Goal: Transaction & Acquisition: Purchase product/service

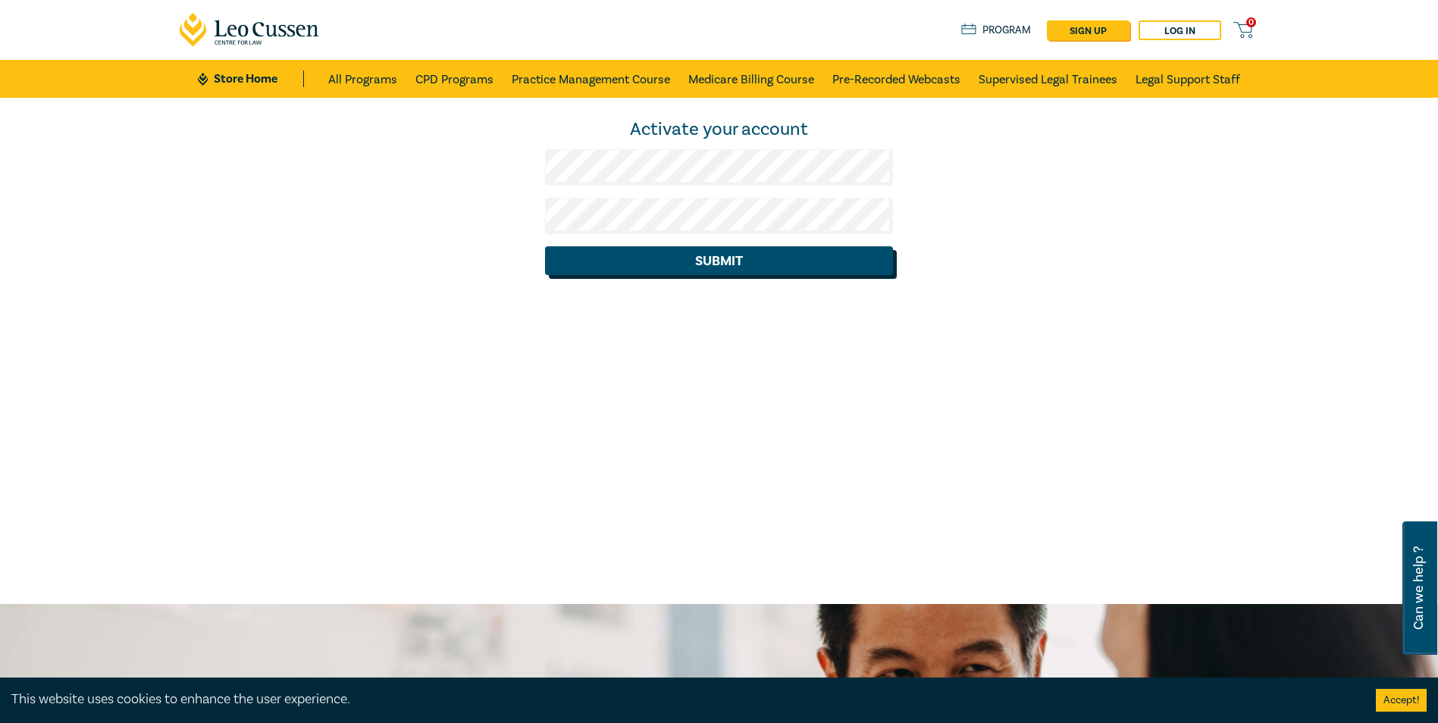
click at [713, 264] on button "Submit" at bounding box center [719, 260] width 348 height 29
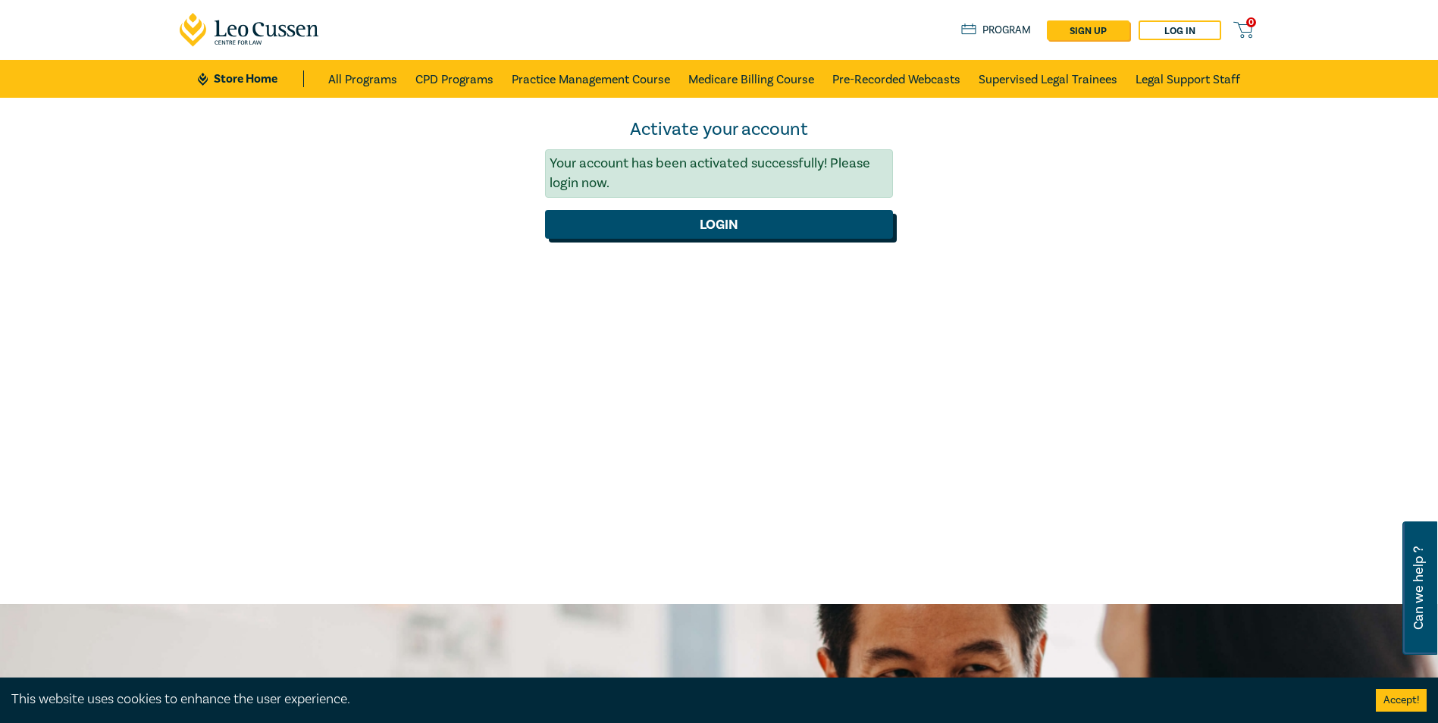
click at [711, 233] on button "Login" at bounding box center [719, 224] width 348 height 29
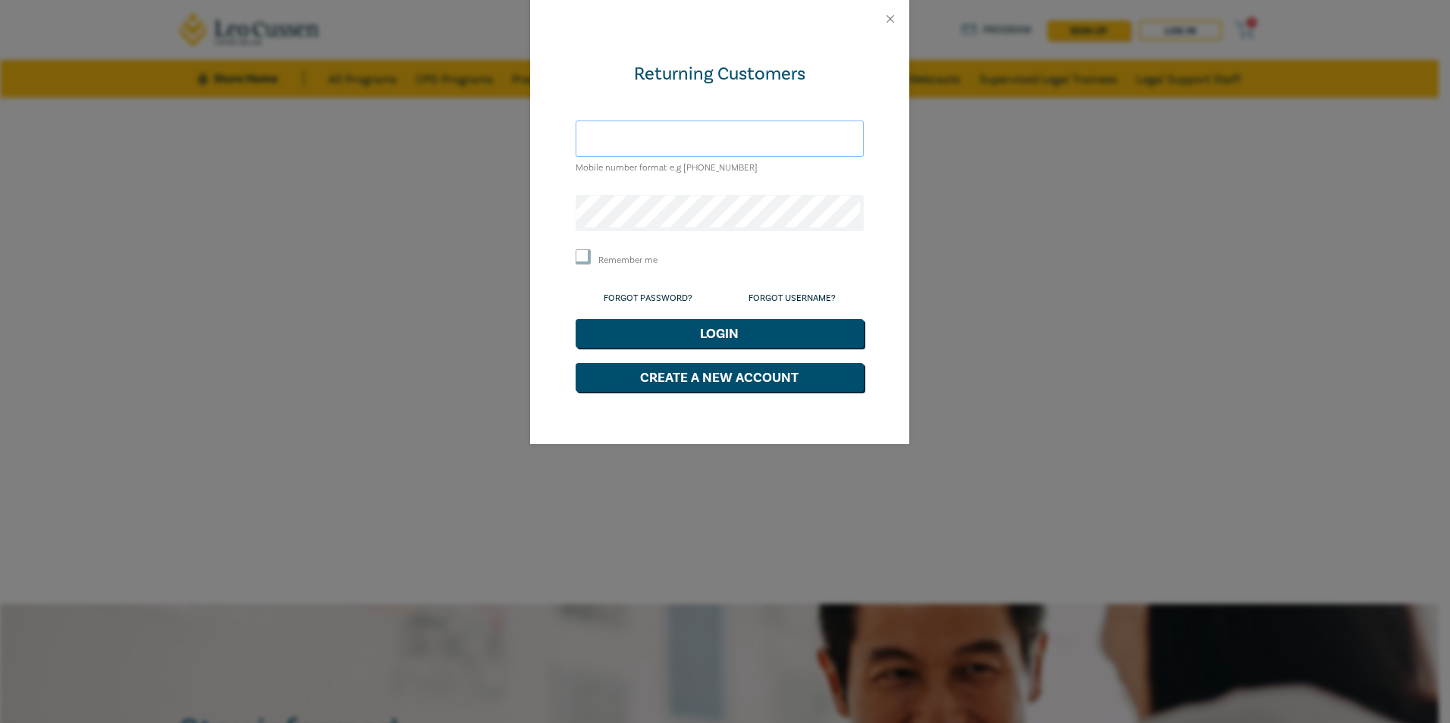
click at [613, 142] on input "text" at bounding box center [719, 139] width 288 height 36
type input "[EMAIL_ADDRESS][DOMAIN_NAME]"
click at [586, 255] on input "Remember me" at bounding box center [582, 256] width 15 height 15
checkbox input "true"
click at [711, 334] on button "Login" at bounding box center [719, 333] width 288 height 29
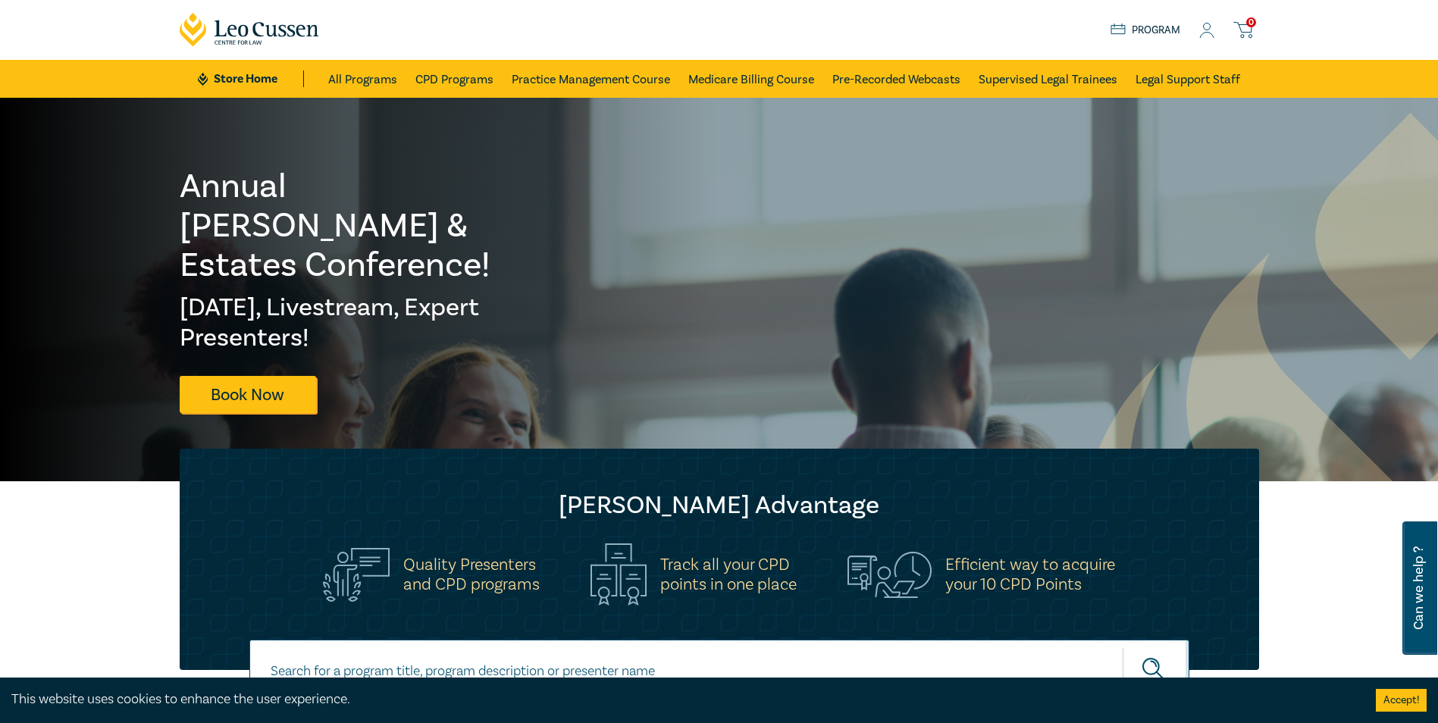
click at [1246, 27] on icon at bounding box center [1242, 29] width 19 height 19
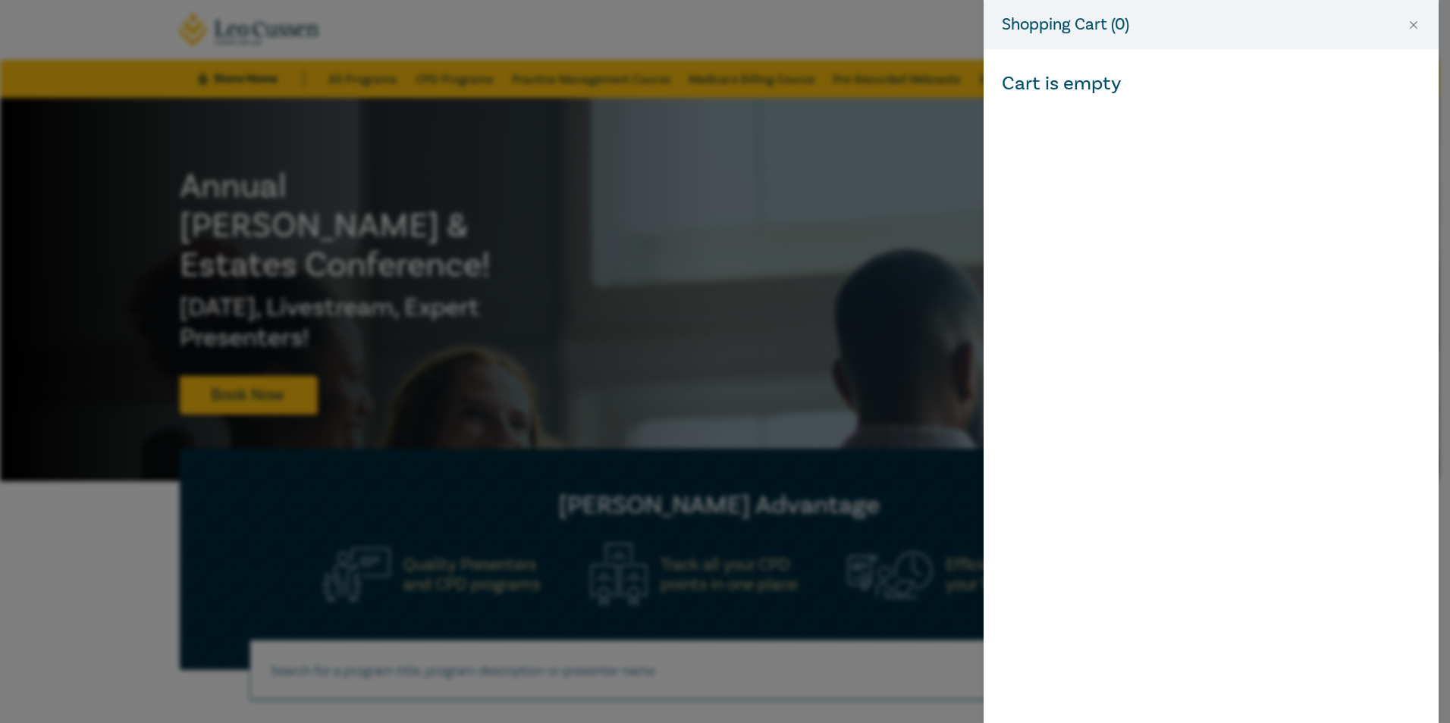
click at [936, 56] on div "Shopping Cart ( 0 ) Cart is empty" at bounding box center [725, 361] width 1450 height 723
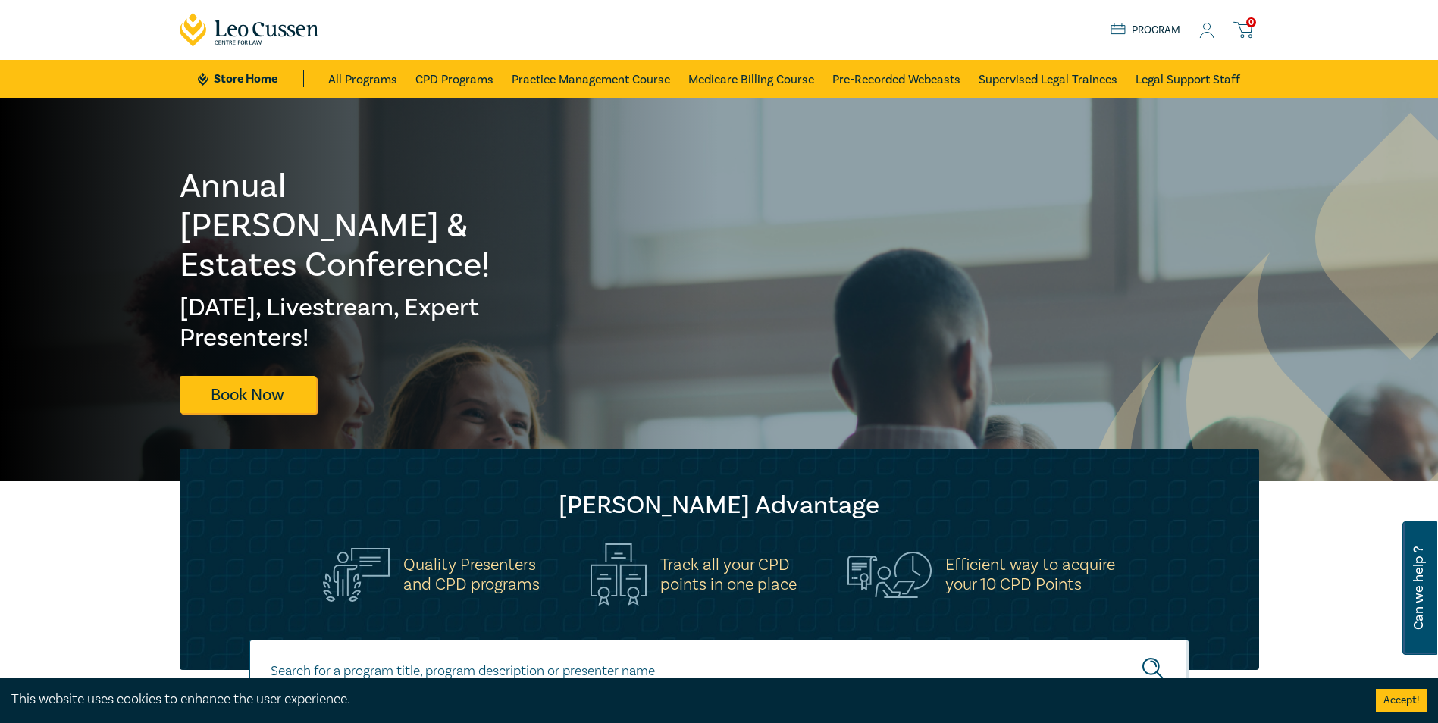
click at [1134, 25] on link "Program" at bounding box center [1146, 30] width 71 height 17
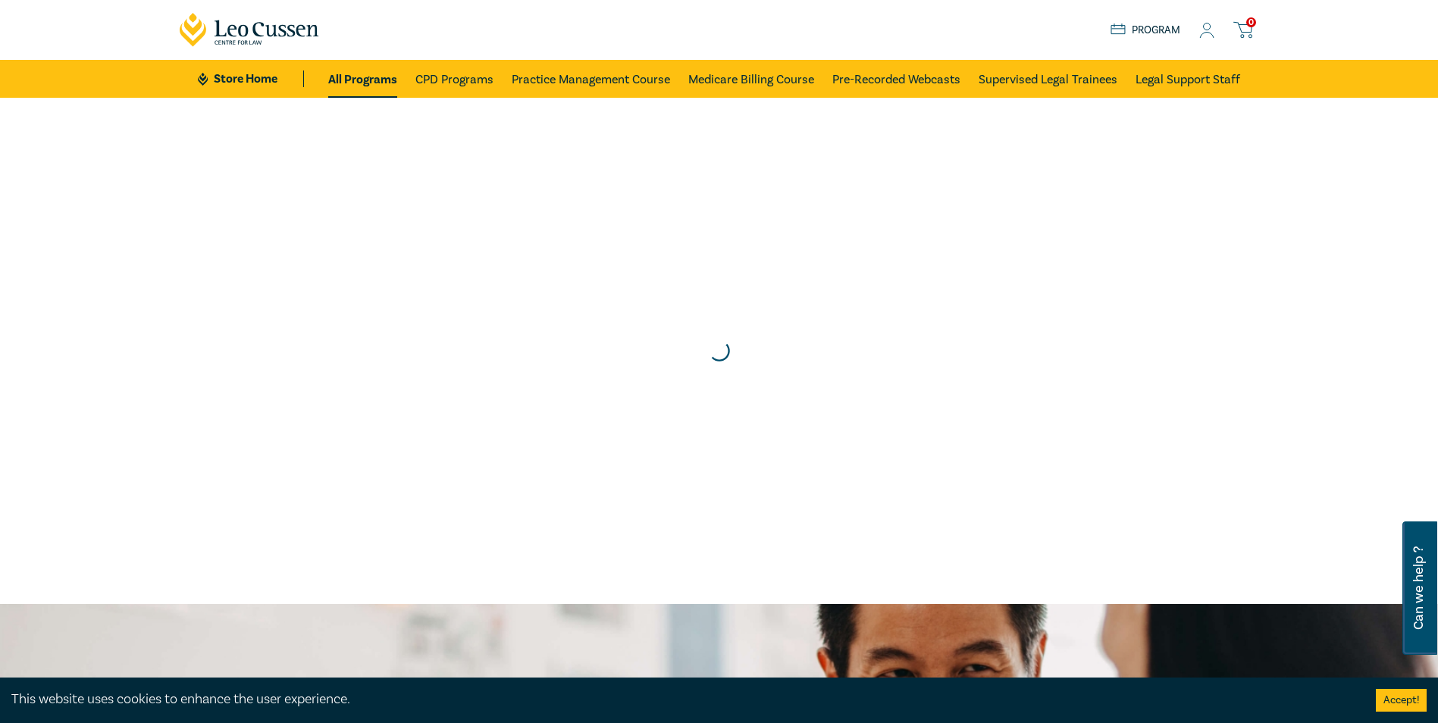
click at [1205, 33] on icon at bounding box center [1208, 35] width 14 height 5
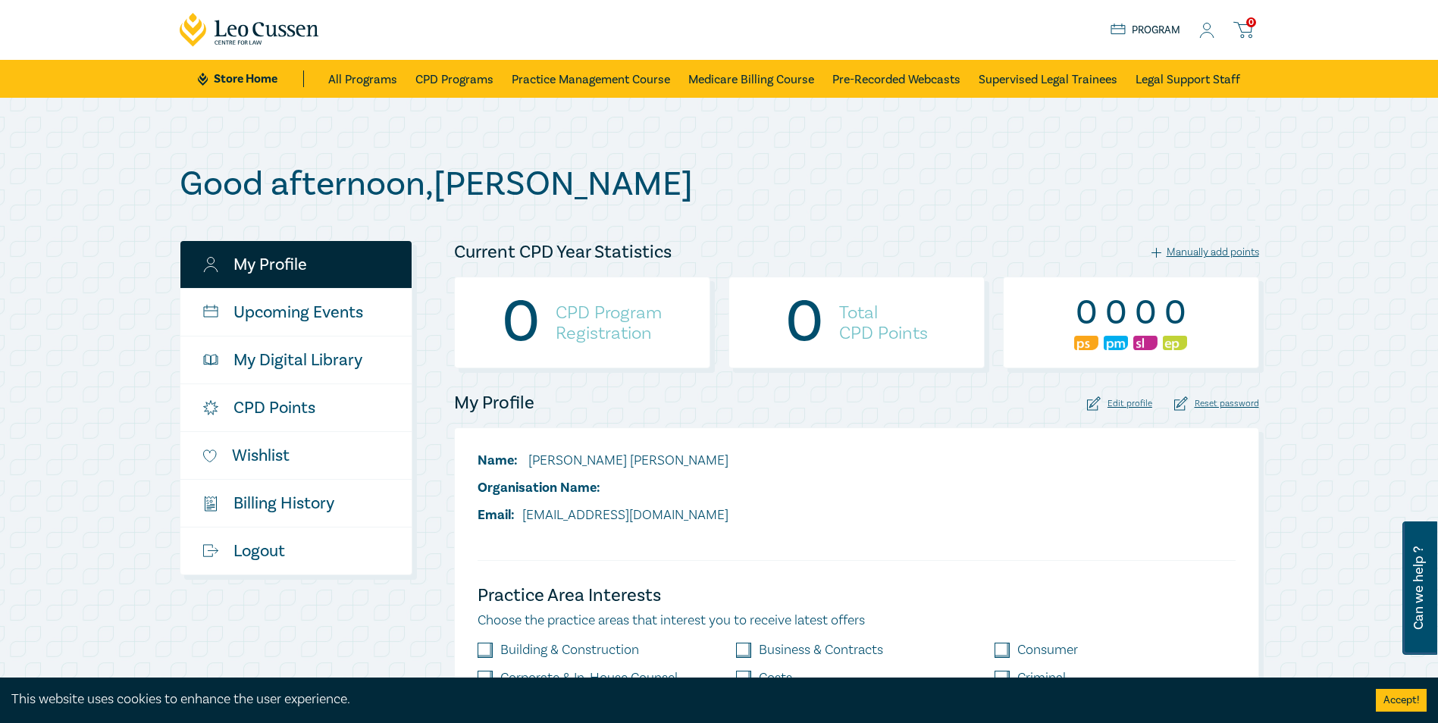
click at [1205, 31] on icon at bounding box center [1206, 31] width 15 height 16
click at [1240, 25] on icon at bounding box center [1242, 28] width 17 height 10
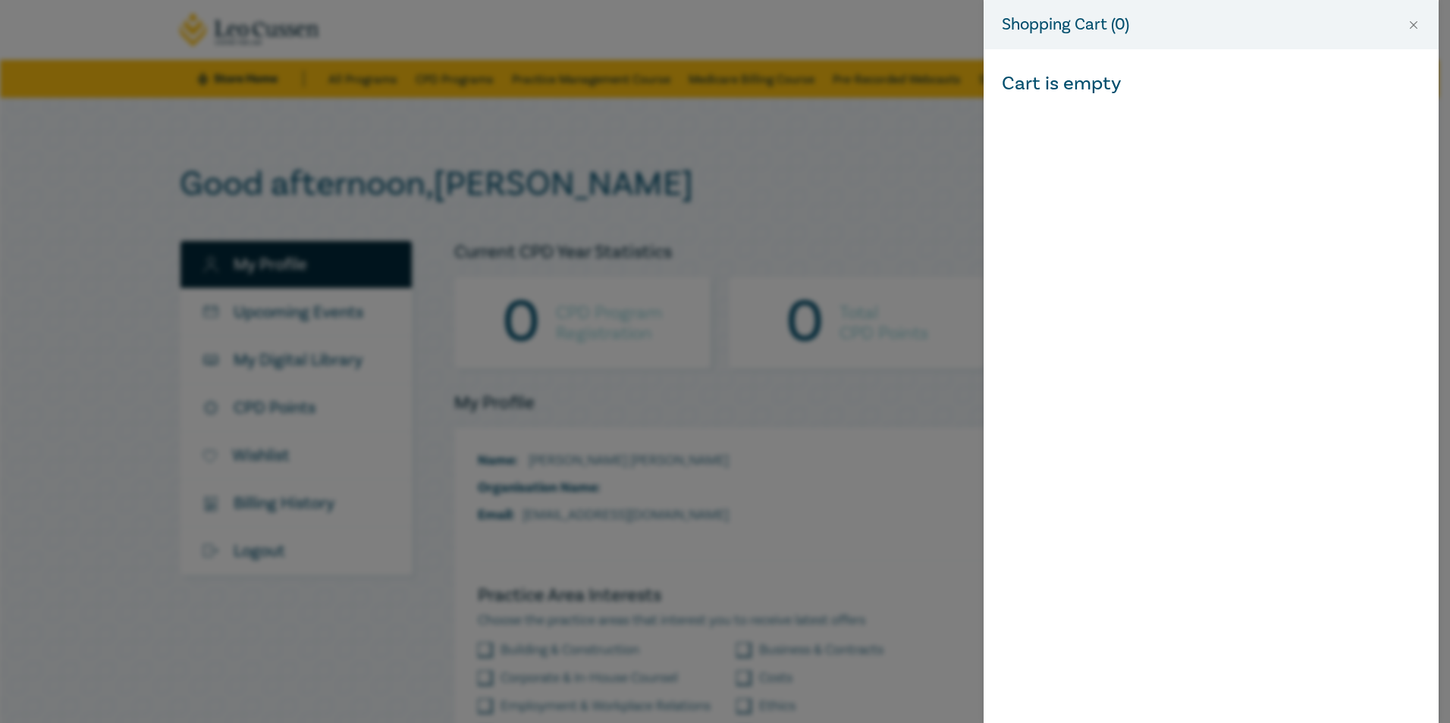
click at [748, 163] on div "Shopping Cart ( 0 ) Cart is empty" at bounding box center [725, 361] width 1450 height 723
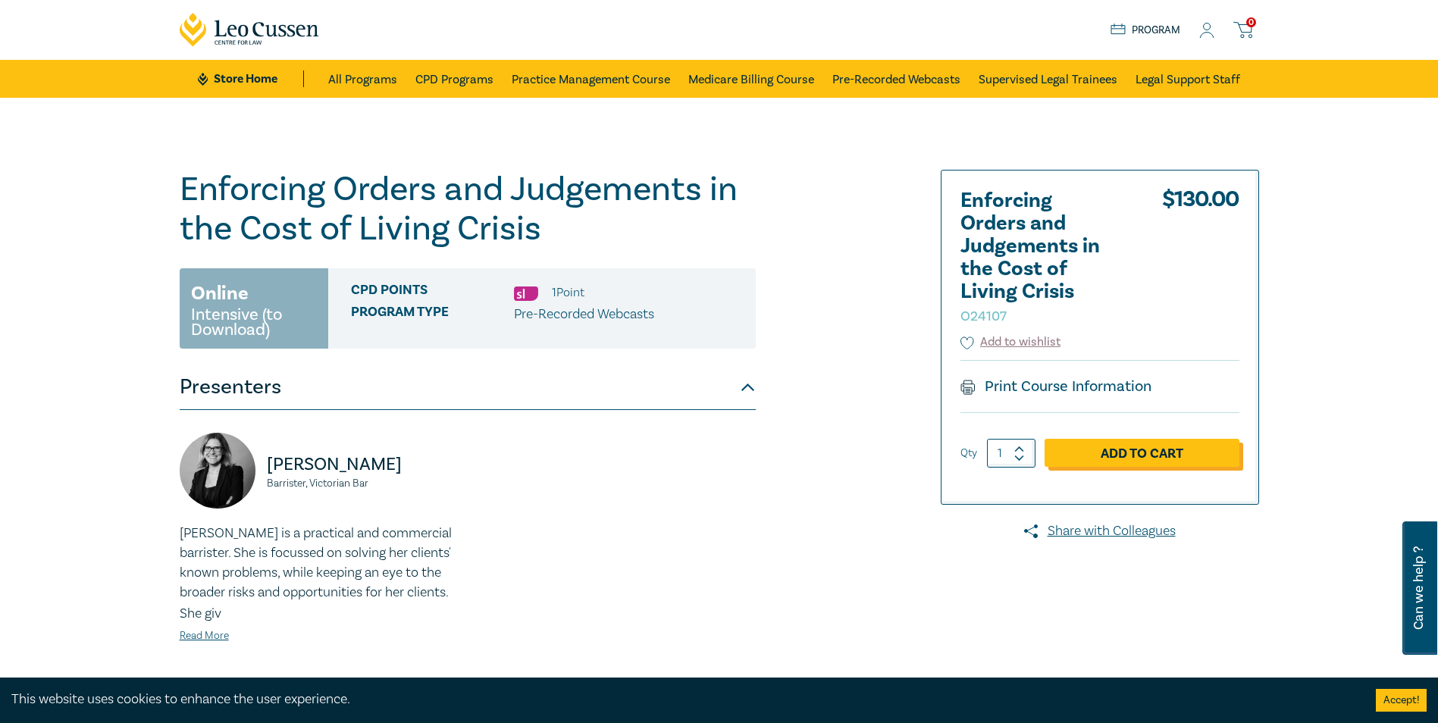
click at [1143, 460] on link "Add to Cart" at bounding box center [1142, 453] width 195 height 29
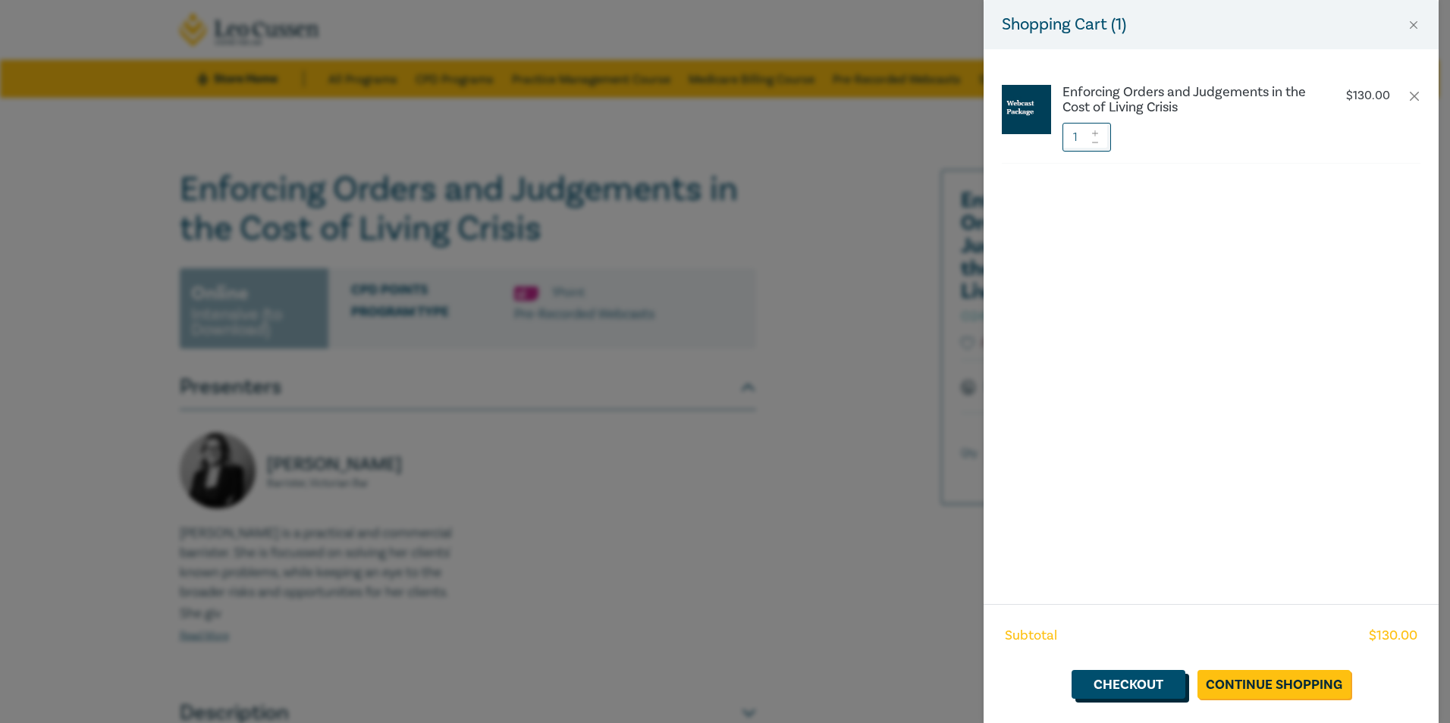
click at [1153, 682] on link "Checkout" at bounding box center [1128, 684] width 114 height 29
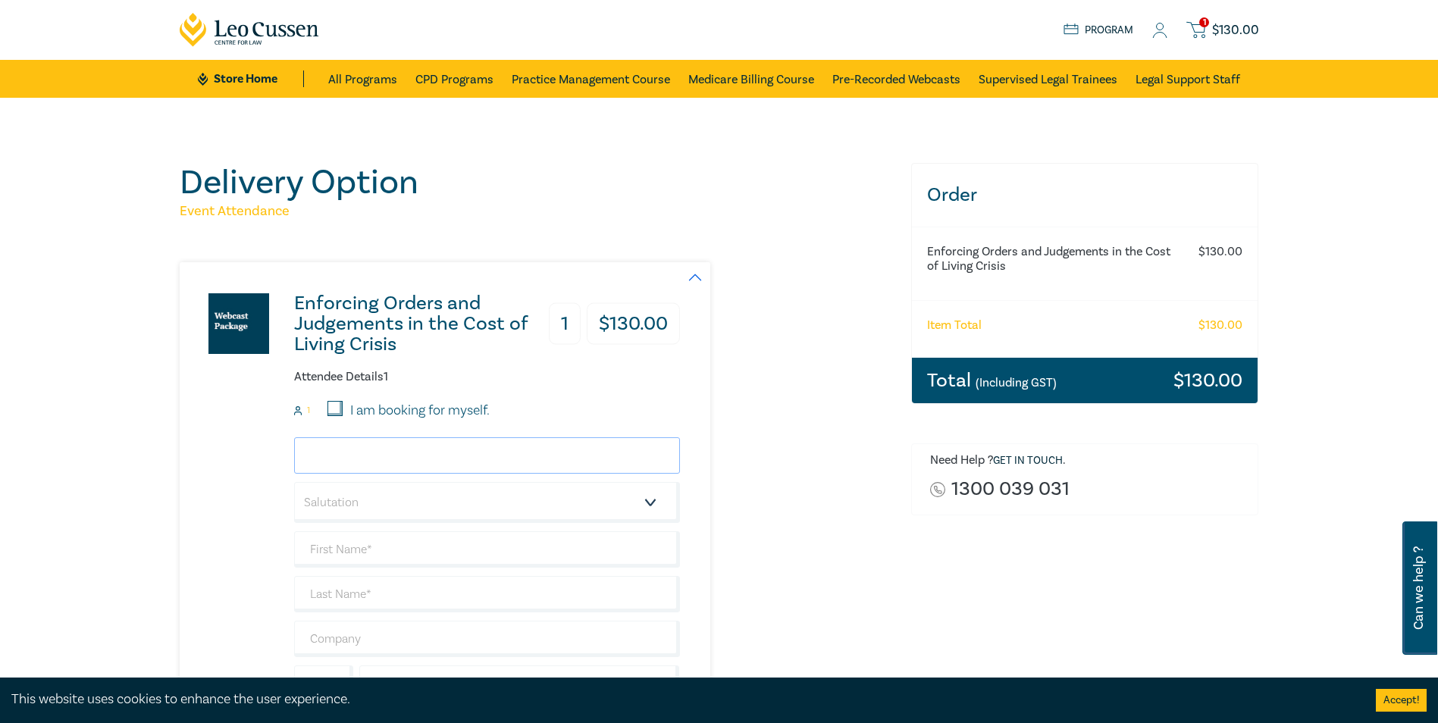
click at [383, 460] on input "email" at bounding box center [487, 455] width 386 height 36
type input "mcastrofarfan@slflawyers.com.au"
type input "SLF Lawyers"
click at [378, 500] on select "Salutation Mr. Mrs. Ms. Miss Dr. Prof. Other" at bounding box center [487, 502] width 386 height 41
select select "Miss"
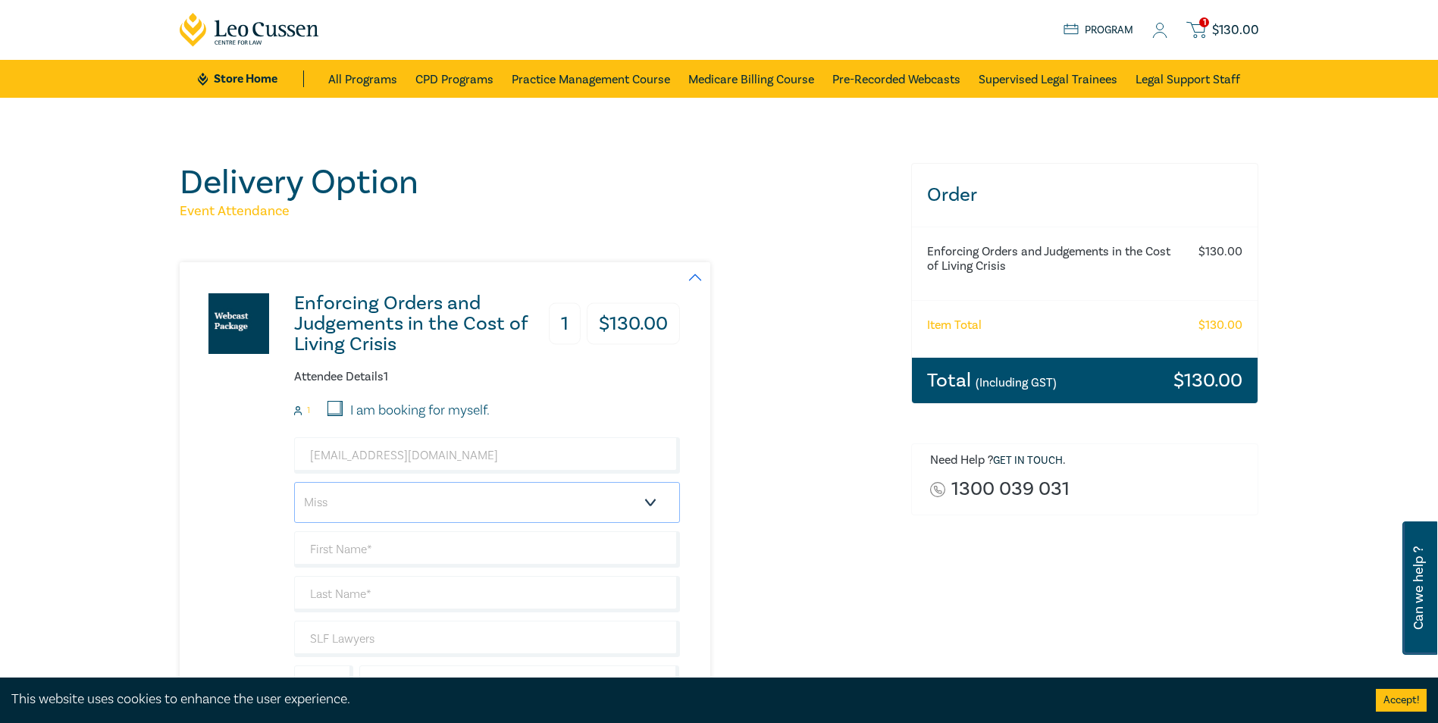
click at [294, 482] on select "Salutation Mr. Mrs. Ms. Miss Dr. Prof. Other" at bounding box center [487, 502] width 386 height 41
click at [333, 550] on input "text" at bounding box center [487, 549] width 386 height 36
type input "Marcela"
click at [322, 595] on input "text" at bounding box center [487, 594] width 386 height 36
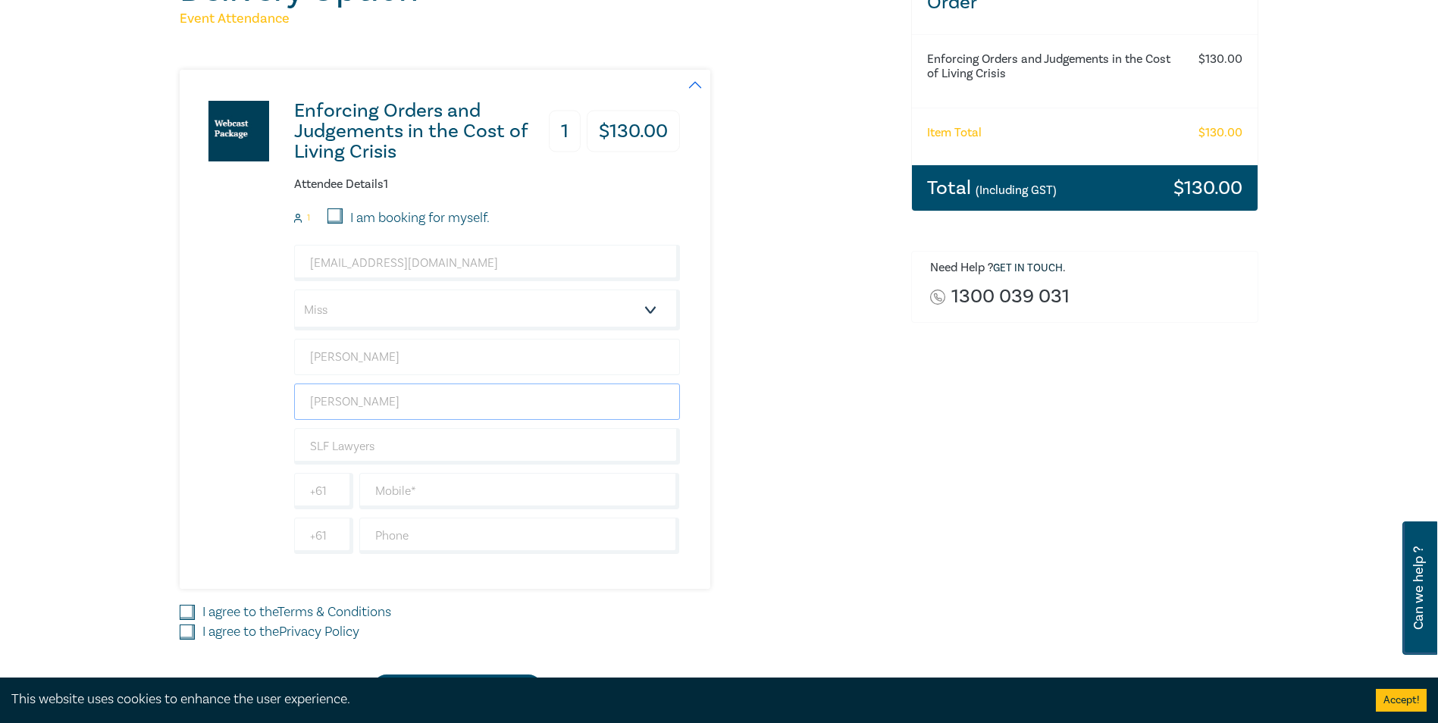
scroll to position [227, 0]
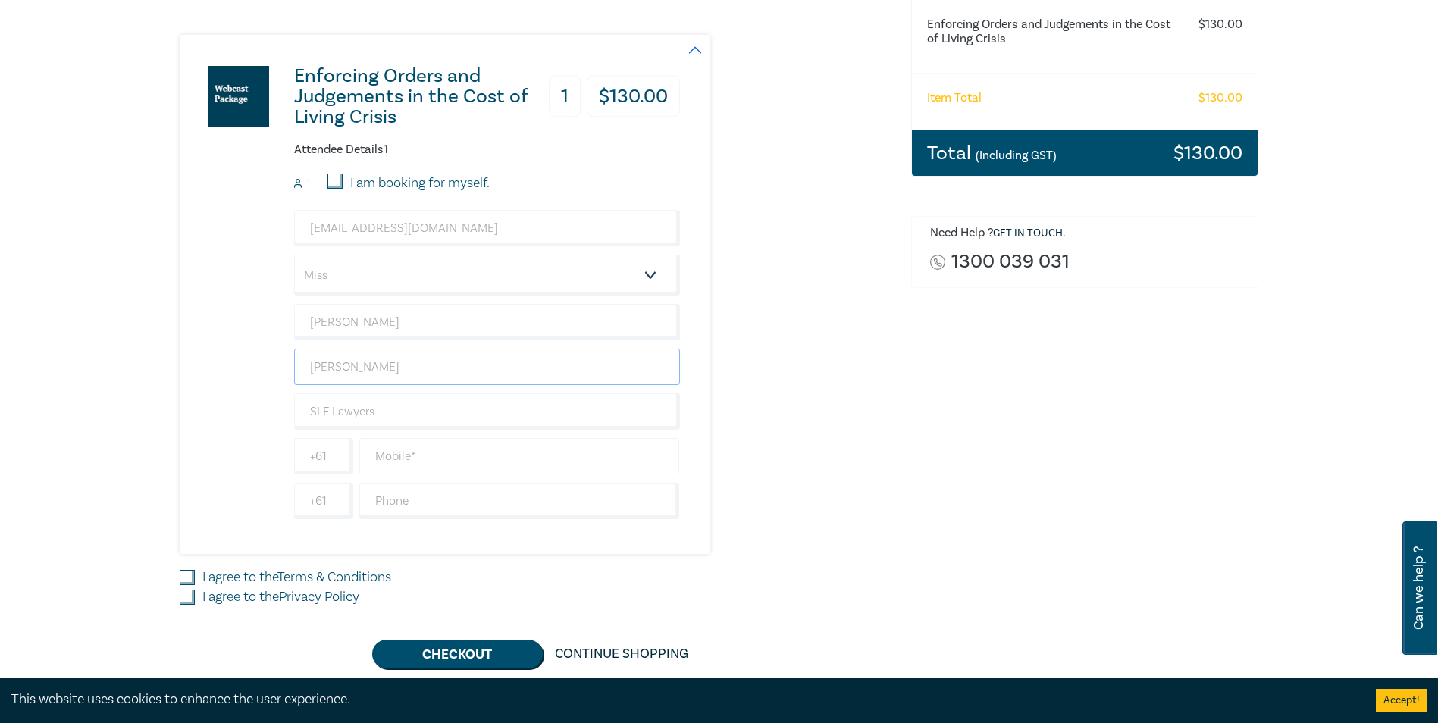
type input "Castro"
click at [390, 452] on input "text" at bounding box center [519, 456] width 321 height 36
type input "0416717749"
click at [197, 578] on div "I agree to the Terms & Conditions" at bounding box center [536, 578] width 713 height 20
click at [187, 578] on input "I agree to the Terms & Conditions" at bounding box center [187, 577] width 15 height 15
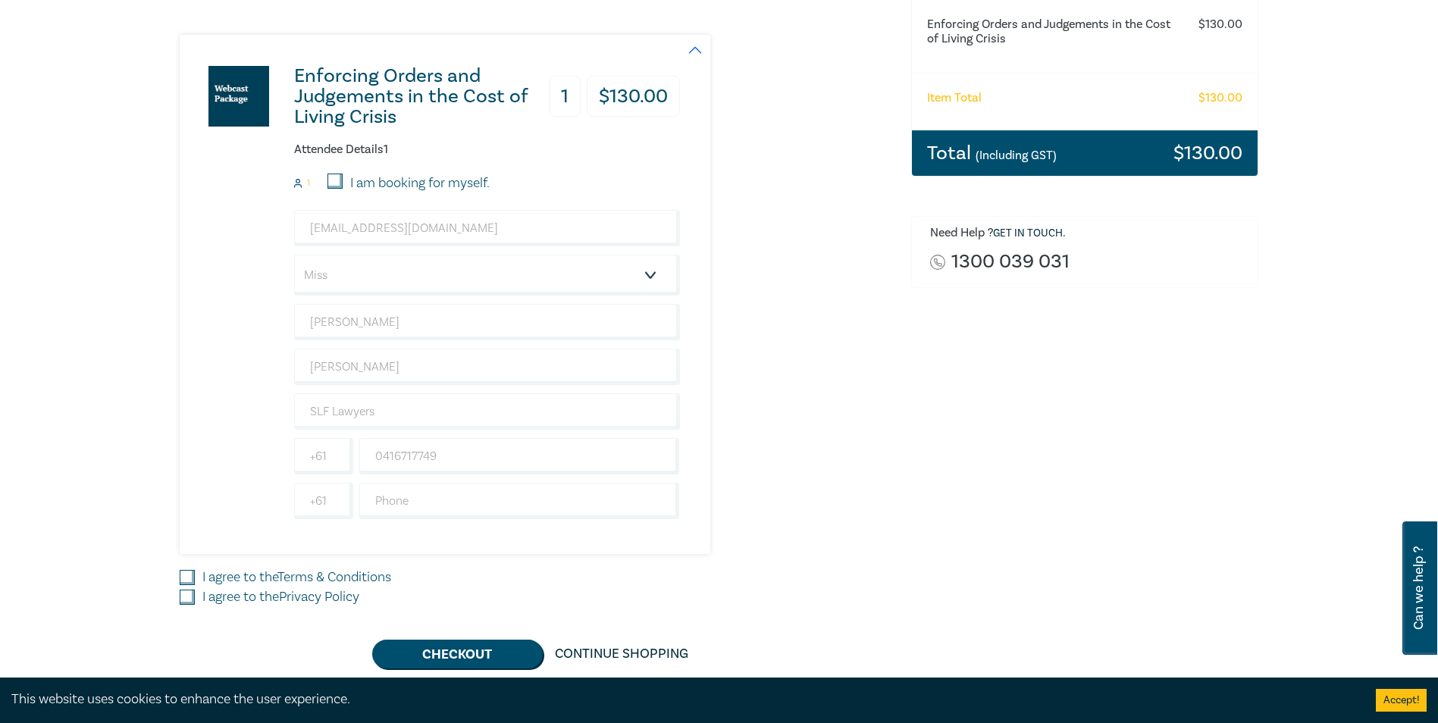
checkbox input "true"
click at [187, 597] on input "I agree to the Privacy Policy" at bounding box center [187, 597] width 15 height 15
checkbox input "true"
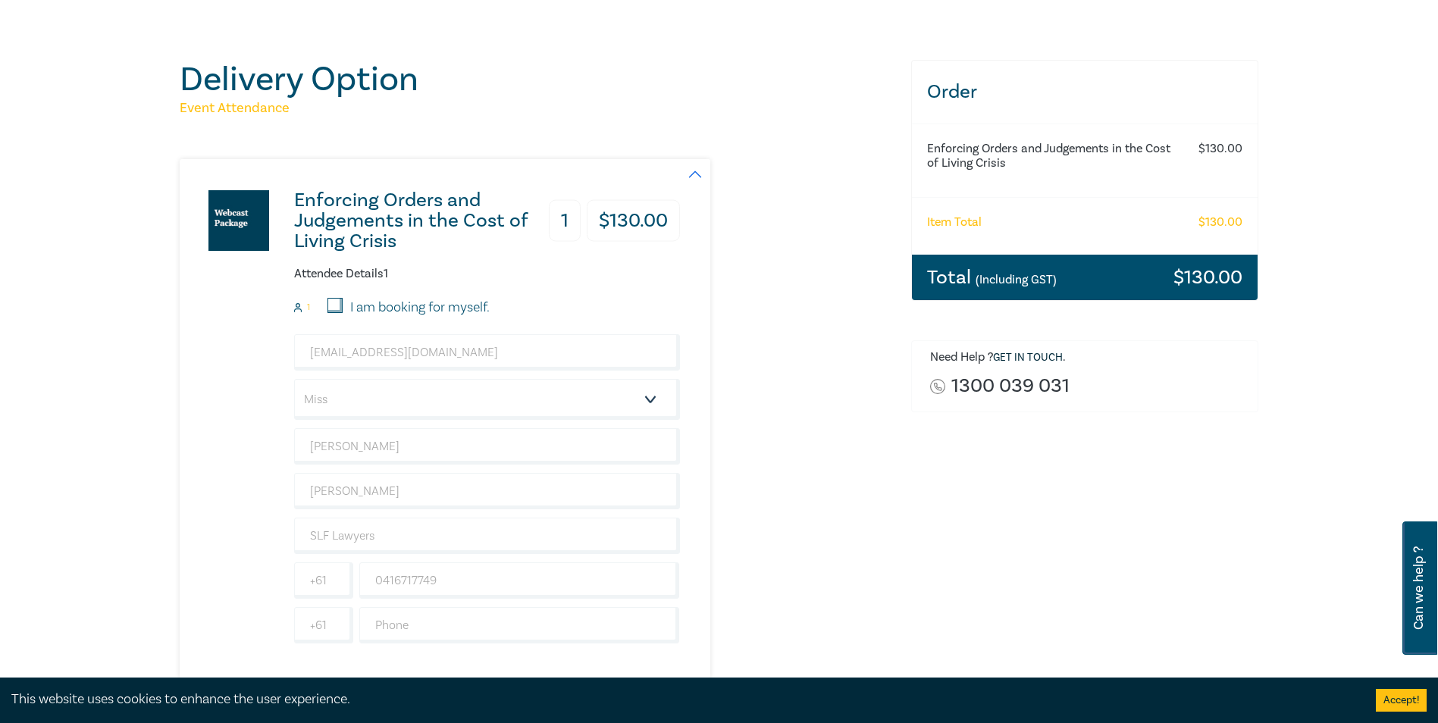
scroll to position [76, 0]
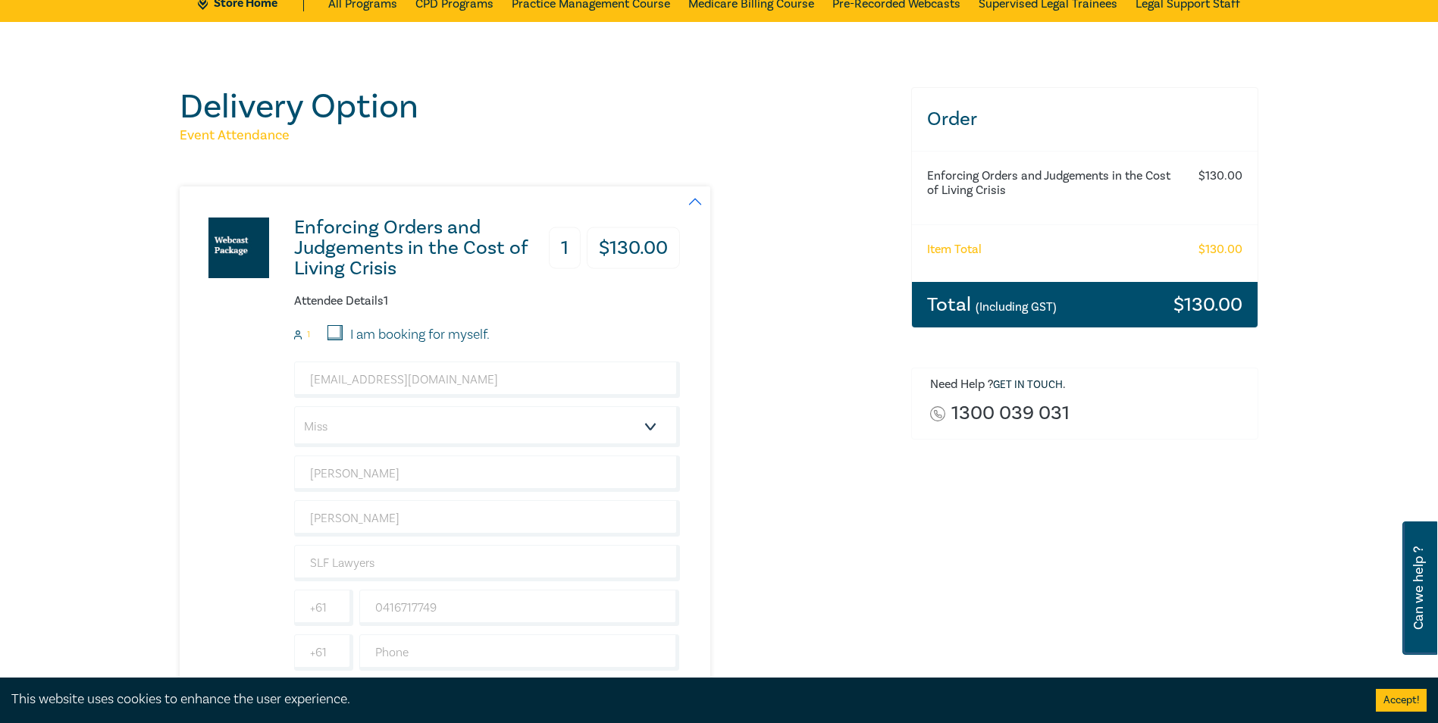
click at [1124, 296] on div "Total (Including GST) $ 130.00" at bounding box center [1085, 304] width 346 height 45
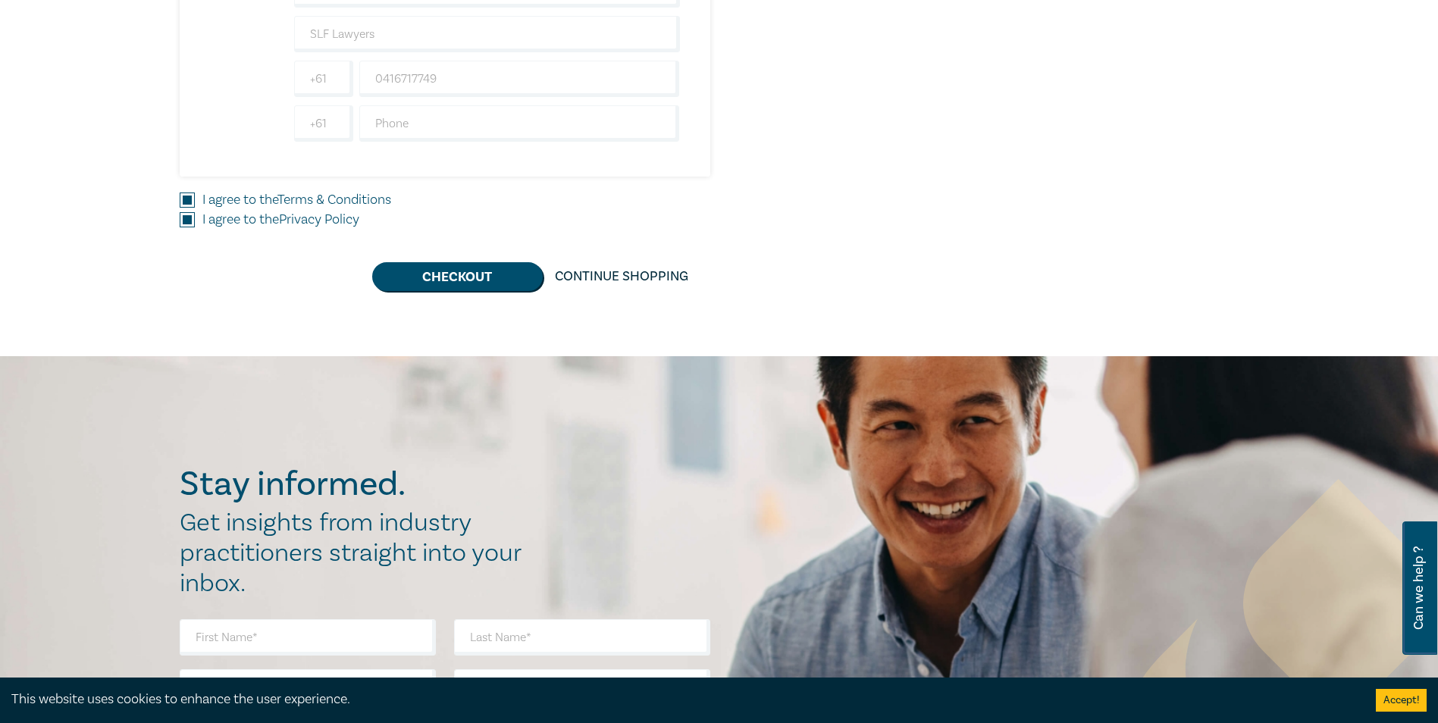
scroll to position [758, 0]
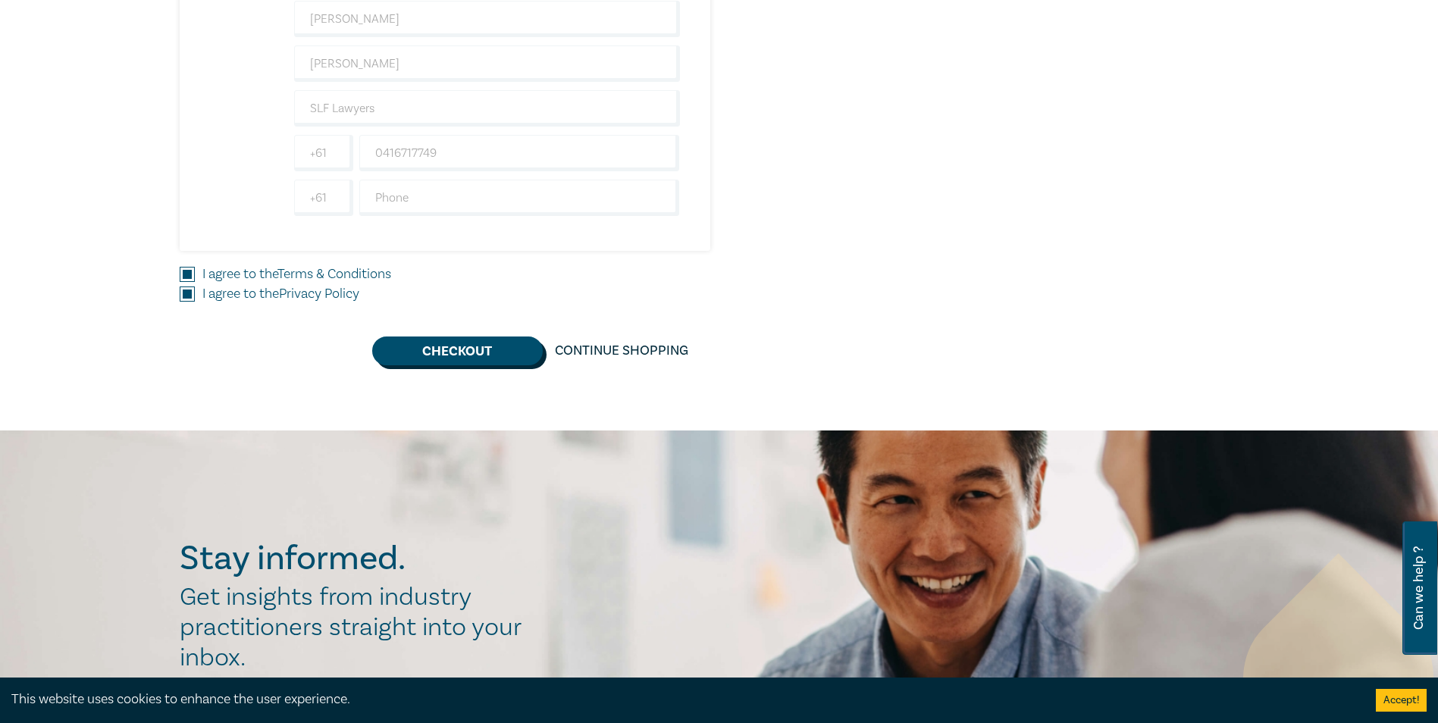
click at [500, 356] on button "Checkout" at bounding box center [457, 351] width 171 height 29
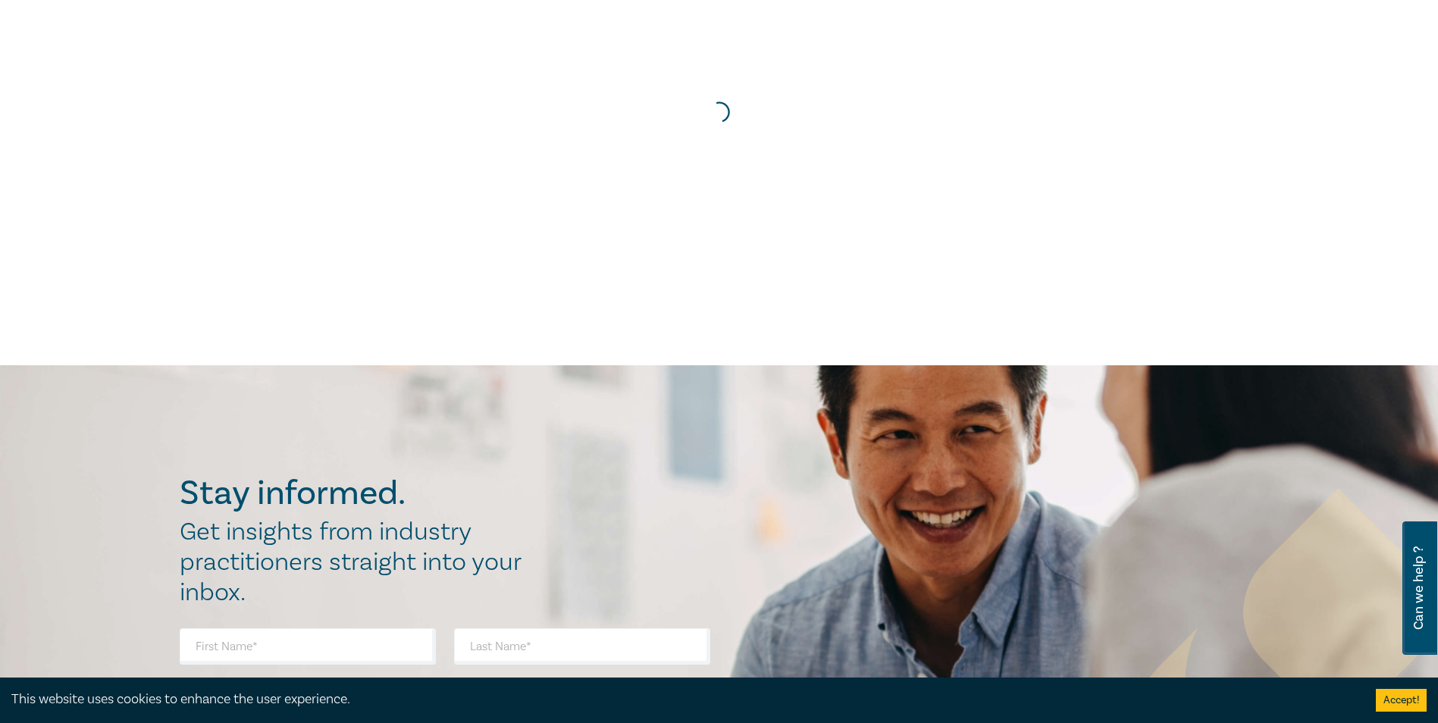
scroll to position [0, 0]
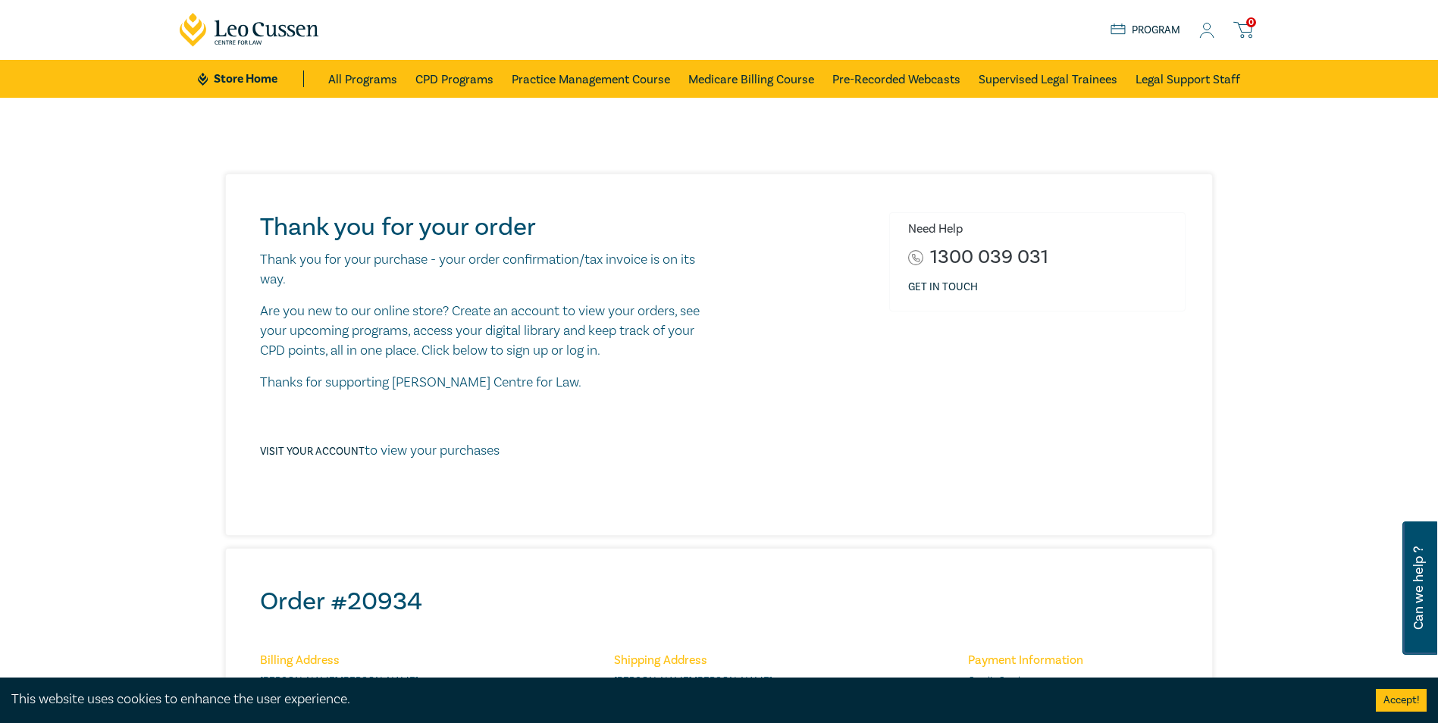
click at [1240, 30] on icon at bounding box center [1242, 29] width 19 height 19
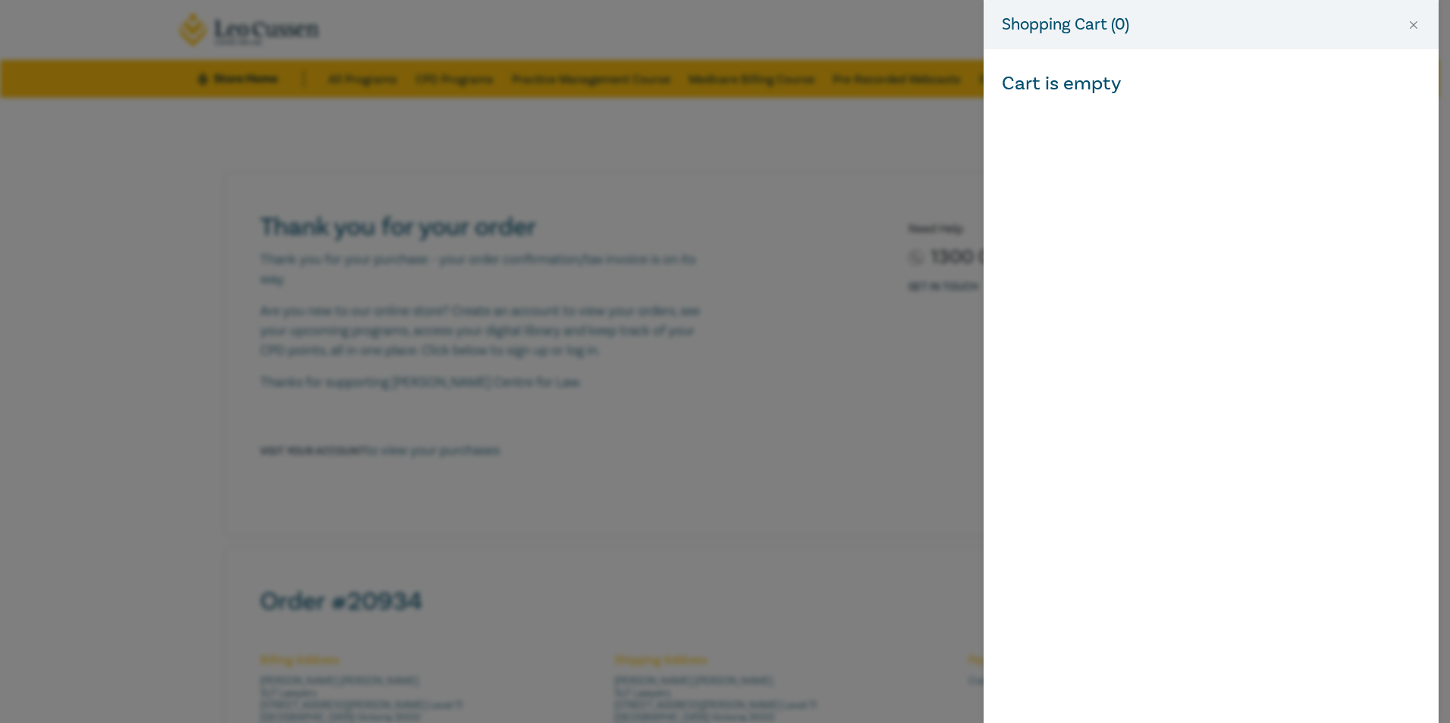
click at [889, 108] on div "Shopping Cart ( 0 ) Cart is empty" at bounding box center [725, 361] width 1450 height 723
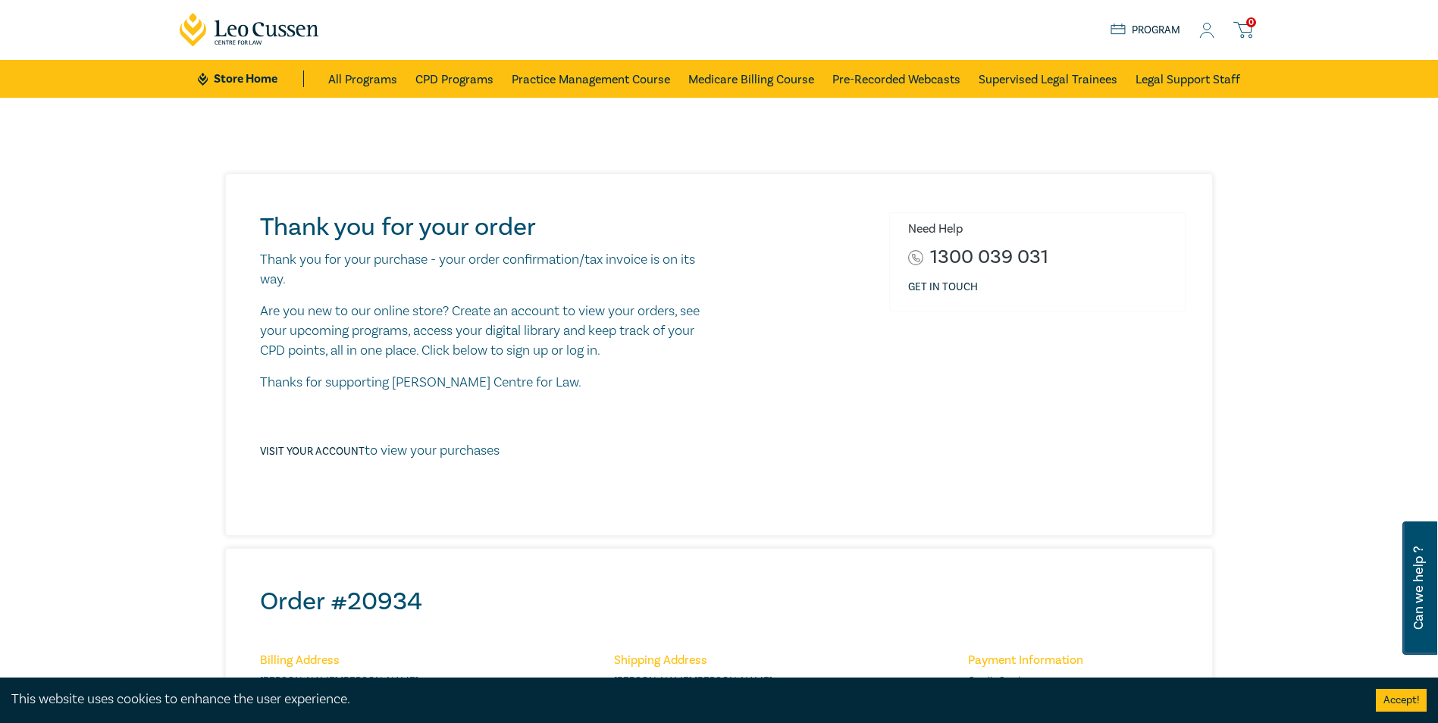
click at [1215, 33] on div "Store Home About us Program 0" at bounding box center [1185, 29] width 149 height 19
click at [1206, 37] on icon at bounding box center [1206, 31] width 15 height 16
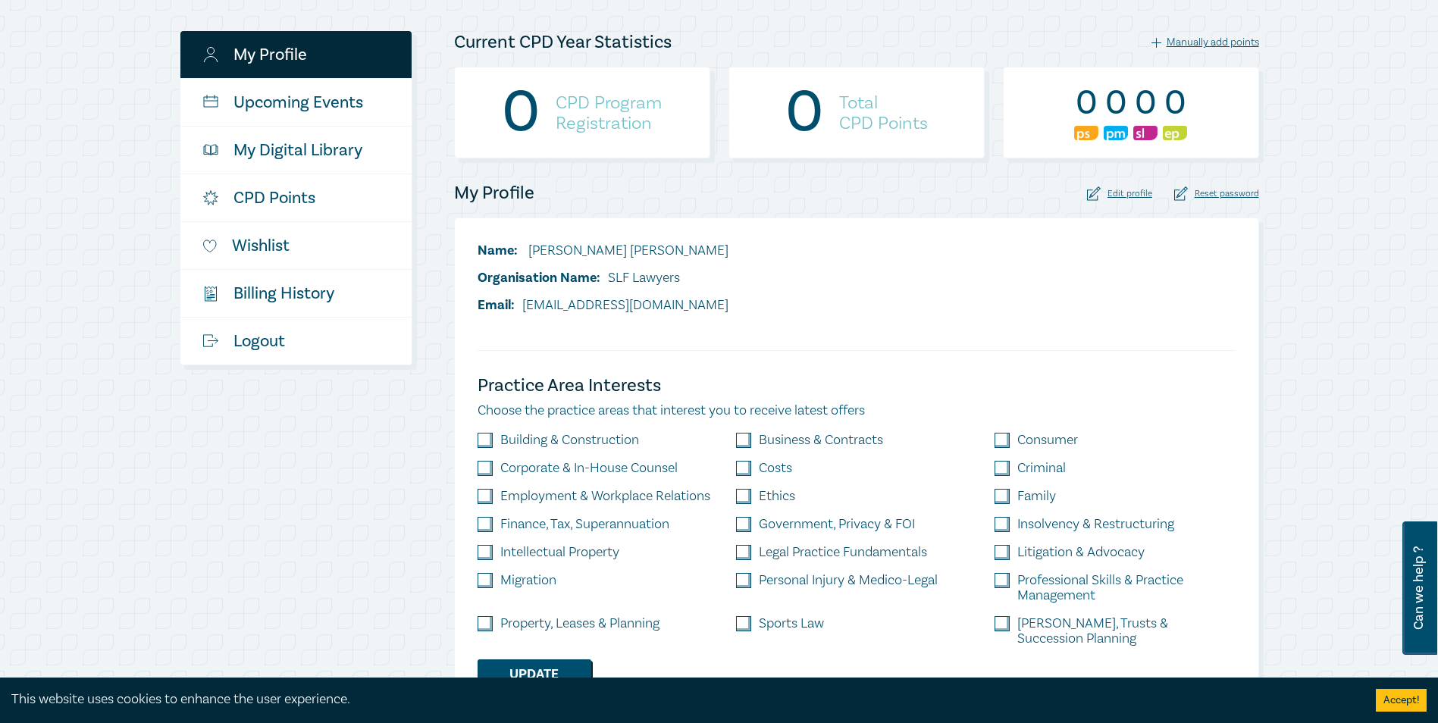
scroll to position [227, 0]
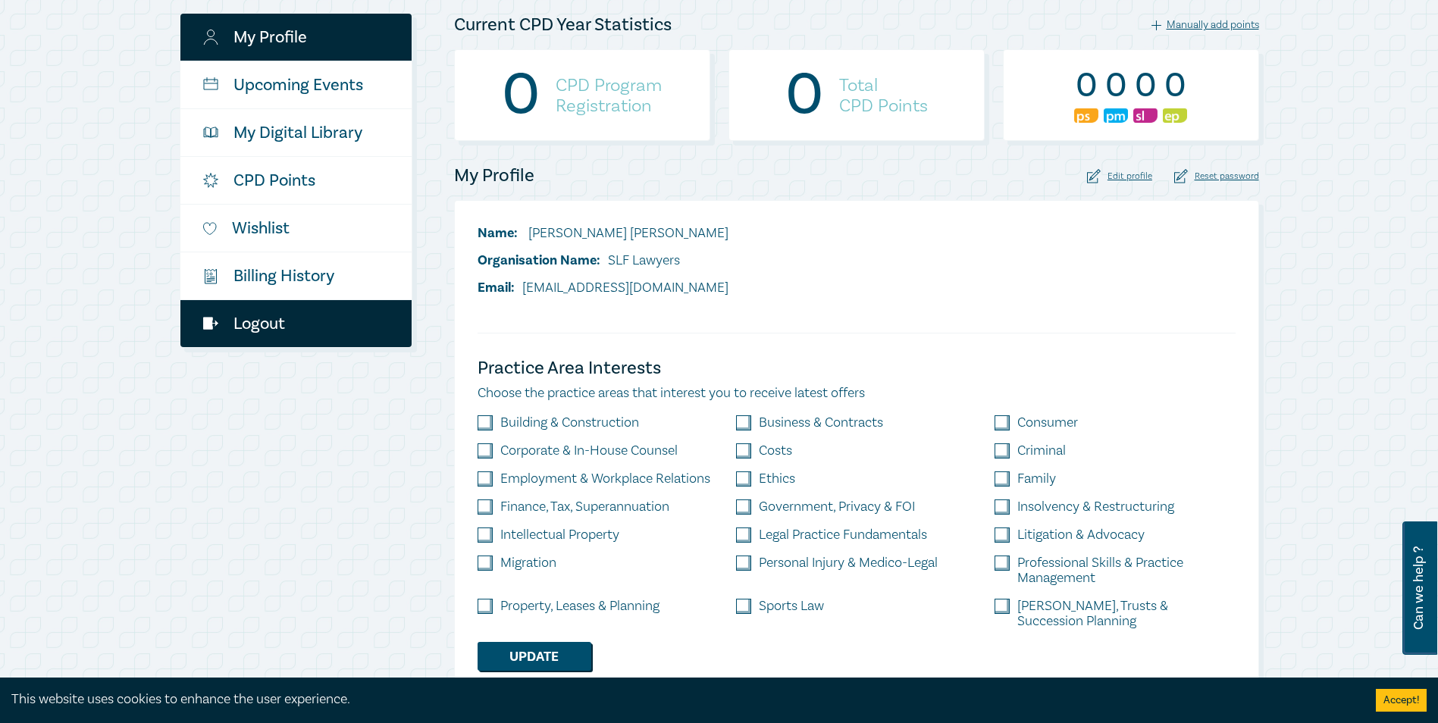
click at [274, 322] on link "Logout" at bounding box center [295, 323] width 231 height 47
